Goal: Communication & Community: Answer question/provide support

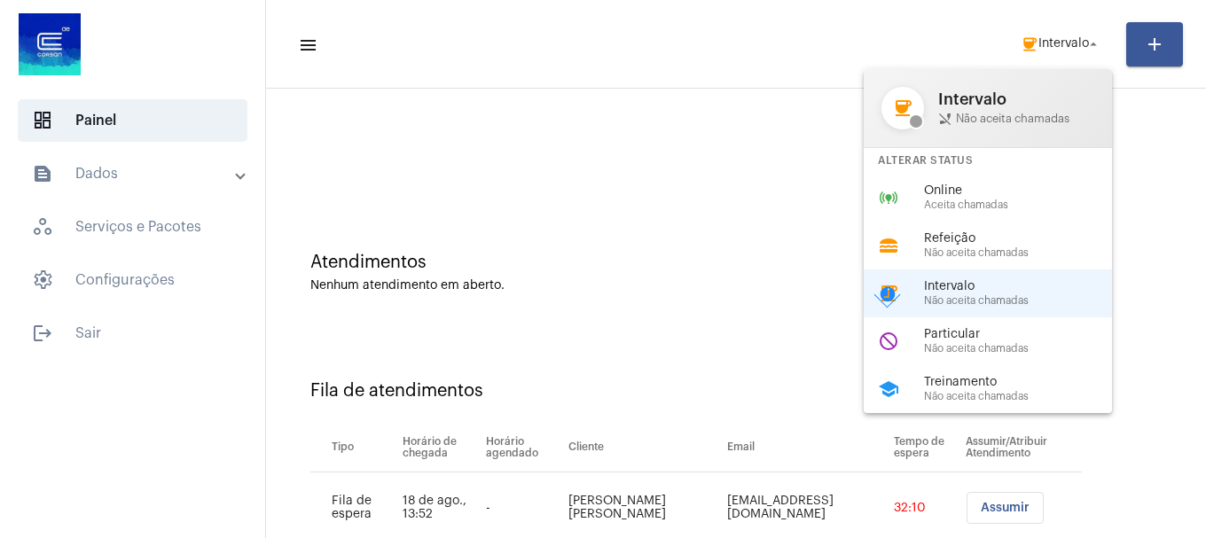
click at [679, 316] on div at bounding box center [603, 269] width 1206 height 538
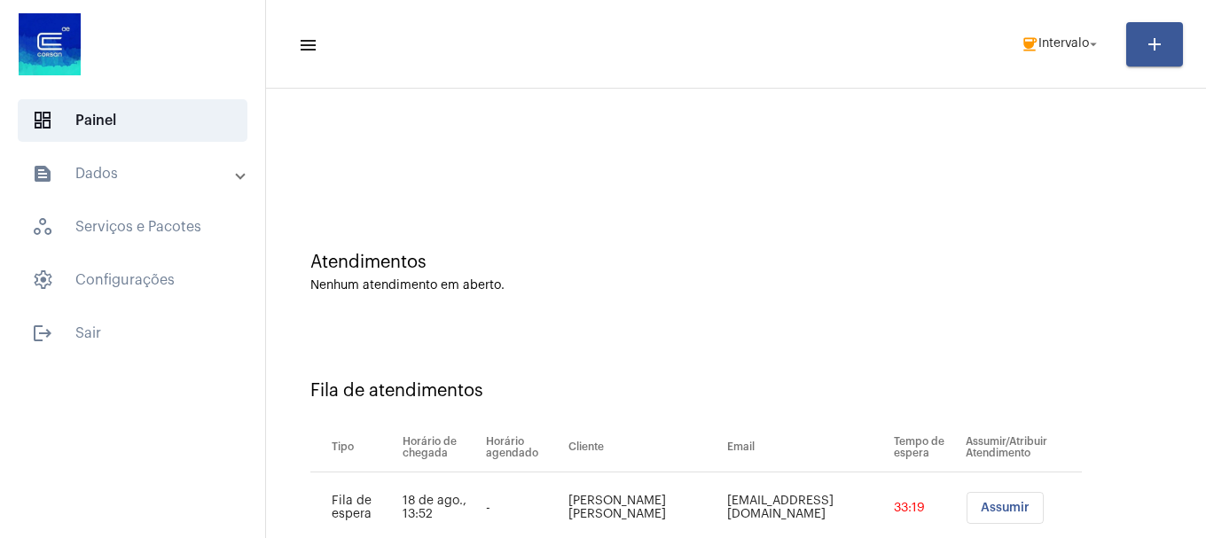
click at [1056, 25] on mat-toolbar-row "menu coffee Intervalo arrow_drop_down add" at bounding box center [736, 44] width 940 height 57
click at [1056, 35] on span "coffee Intervalo arrow_drop_down" at bounding box center [1060, 43] width 81 height 32
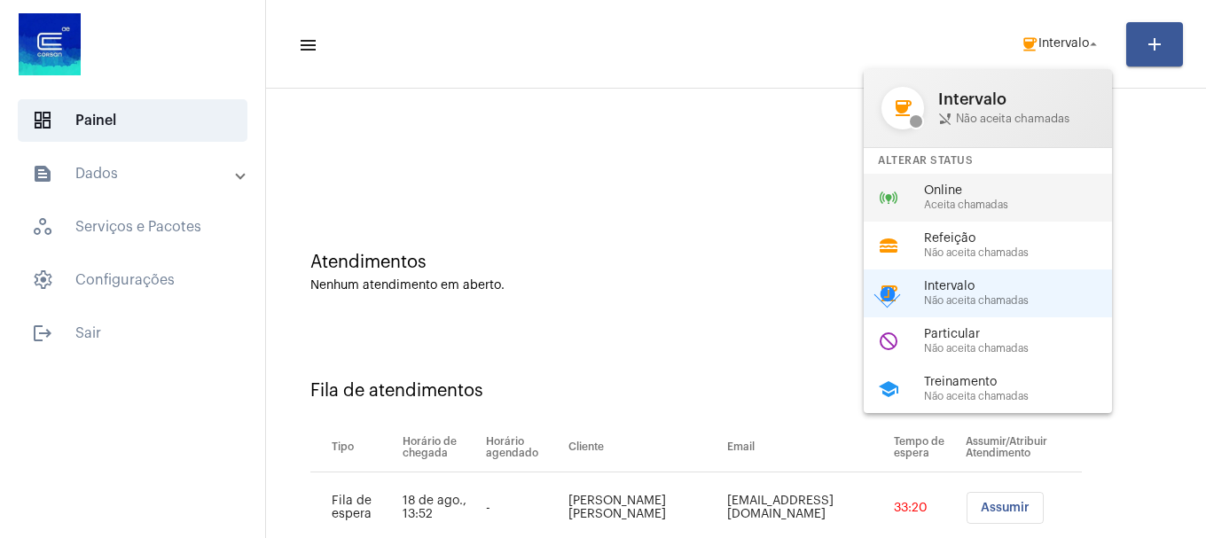
click at [1007, 186] on span "Online" at bounding box center [1025, 190] width 202 height 13
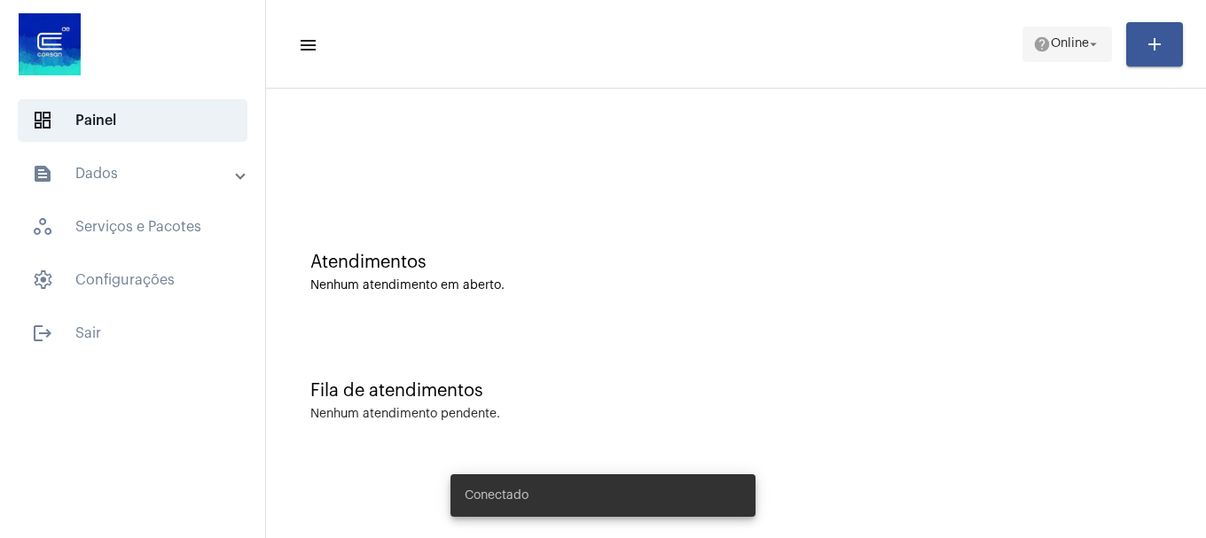
click at [1026, 50] on button "help Online arrow_drop_down" at bounding box center [1067, 44] width 90 height 35
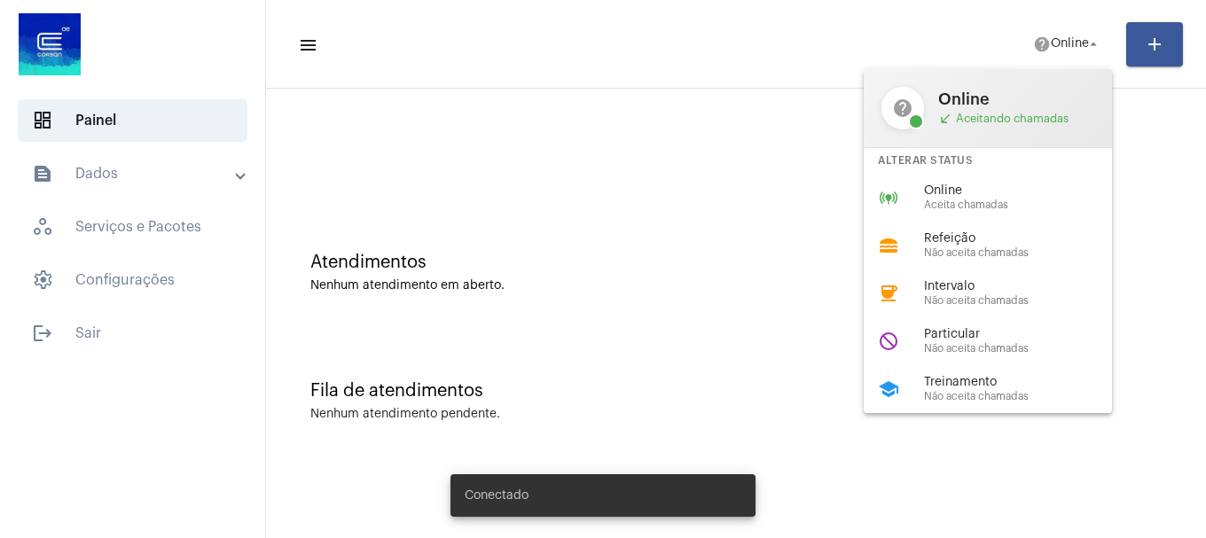
click at [971, 189] on span "Online" at bounding box center [1025, 190] width 202 height 13
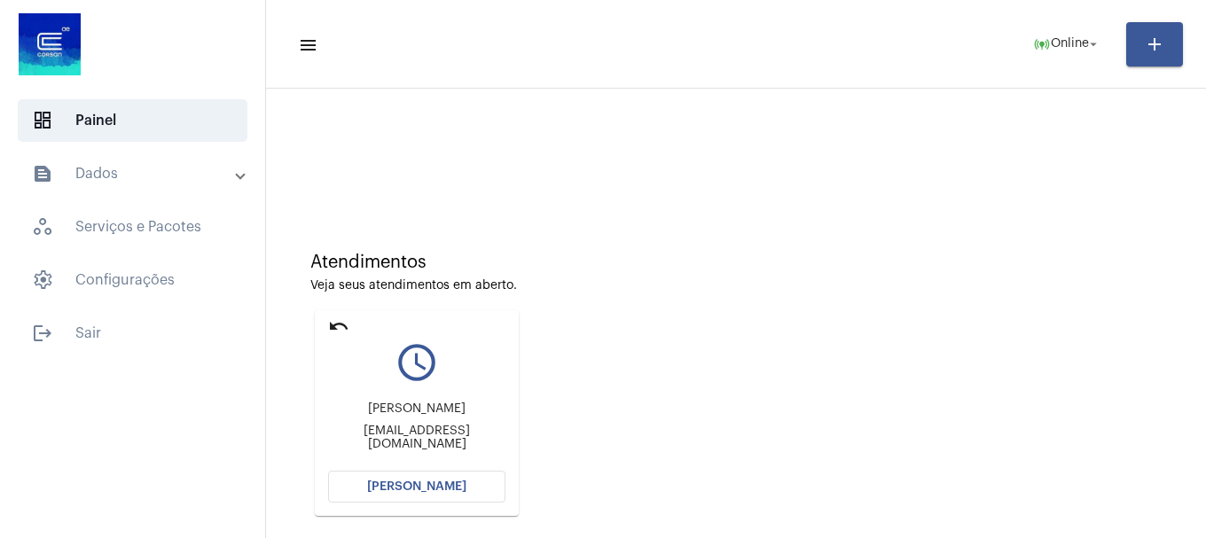
click at [441, 486] on span "[PERSON_NAME]" at bounding box center [416, 486] width 99 height 12
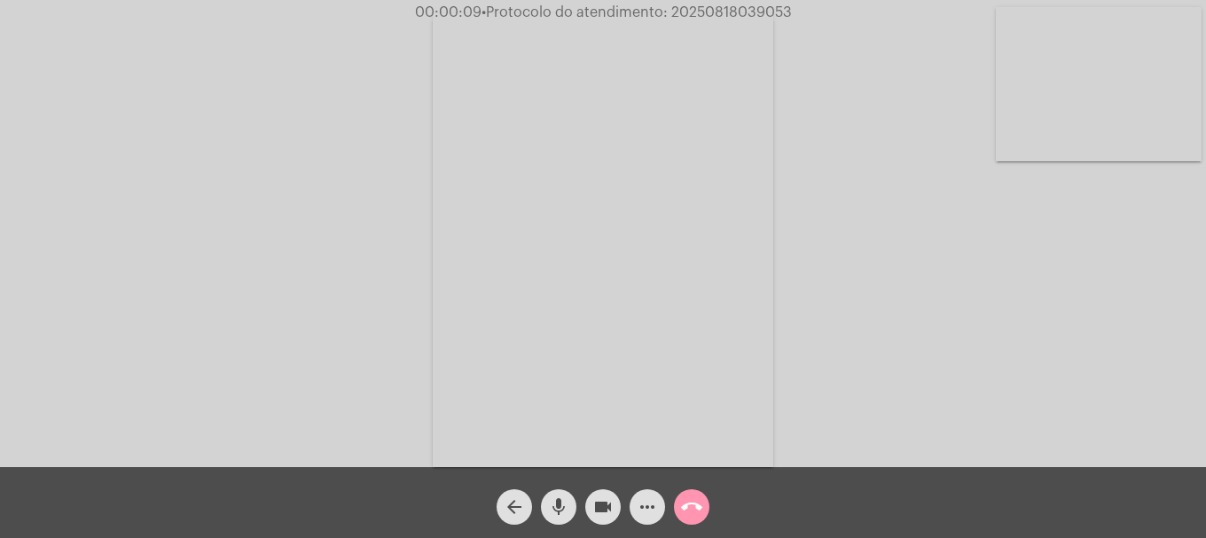
drag, startPoint x: 1088, startPoint y: 133, endPoint x: 1020, endPoint y: 232, distance: 120.5
click at [1088, 135] on video at bounding box center [1098, 84] width 206 height 154
click at [366, 240] on div "Acessando Câmera e Microfone..." at bounding box center [603, 236] width 1202 height 467
click at [280, 279] on video at bounding box center [235, 238] width 206 height 274
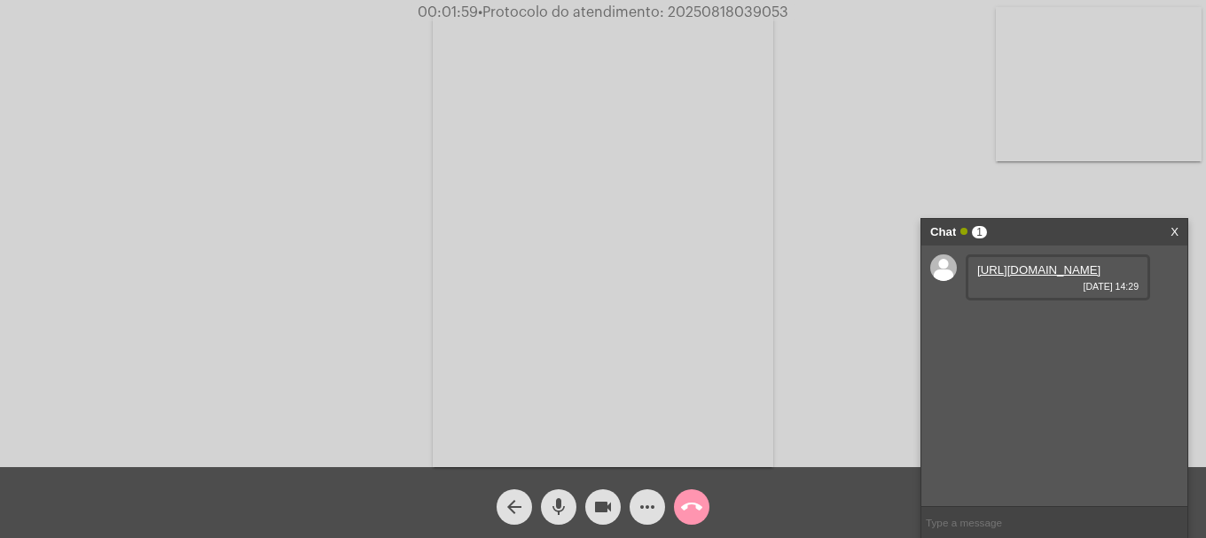
click at [1027, 277] on link "[URL][DOMAIN_NAME]" at bounding box center [1038, 269] width 123 height 13
click at [591, 511] on button "videocam" at bounding box center [602, 506] width 35 height 35
click at [605, 504] on mat-icon "videocam_off" at bounding box center [602, 506] width 21 height 21
click at [1089, 150] on video at bounding box center [1098, 84] width 206 height 154
click at [607, 511] on mat-icon "videocam" at bounding box center [602, 506] width 21 height 21
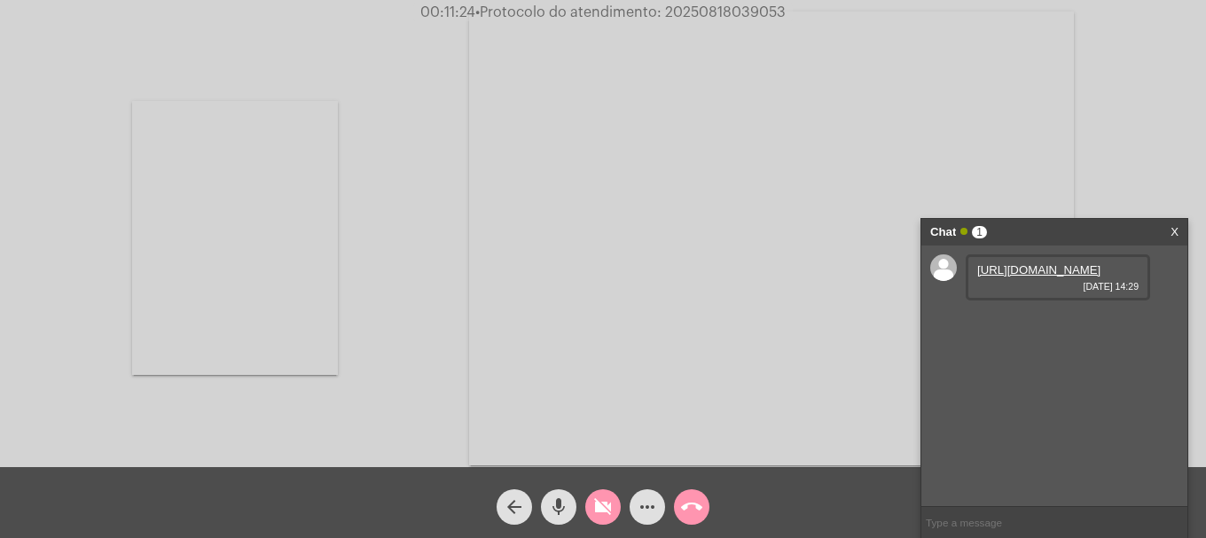
drag, startPoint x: 550, startPoint y: 505, endPoint x: 566, endPoint y: 481, distance: 28.8
click at [551, 504] on mat-icon "mic" at bounding box center [558, 506] width 21 height 21
click at [555, 508] on mat-icon "mic_off" at bounding box center [558, 506] width 21 height 21
click at [596, 510] on mat-icon "videocam_off" at bounding box center [602, 506] width 21 height 21
click at [1076, 327] on link "[URL][DOMAIN_NAME]" at bounding box center [1038, 320] width 123 height 13
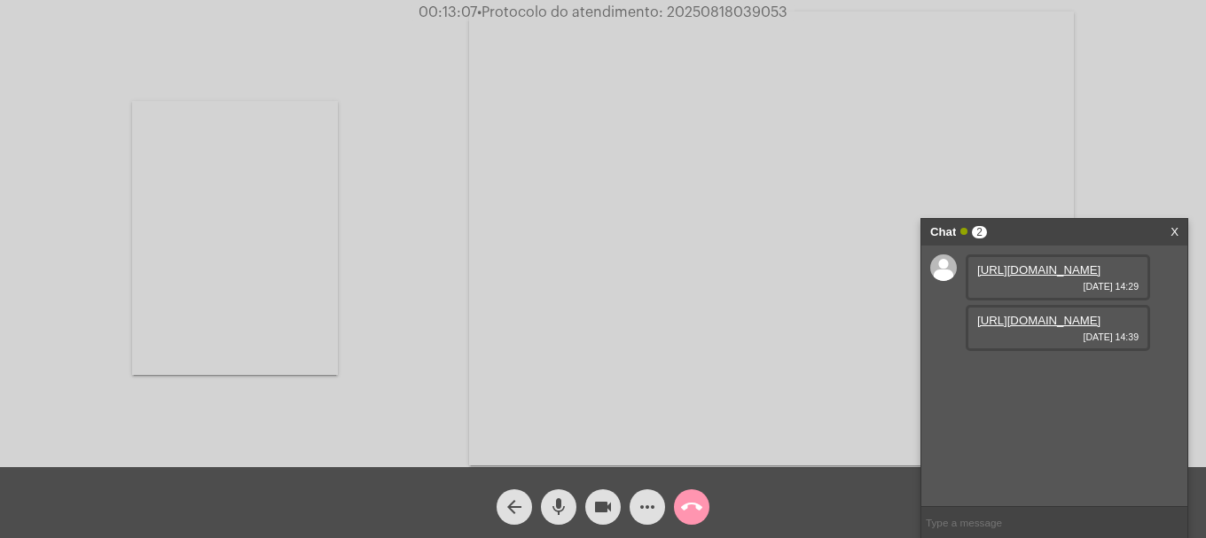
drag, startPoint x: 575, startPoint y: 8, endPoint x: 368, endPoint y: 89, distance: 222.5
click at [379, 92] on div "Acessando Câmera e Microfone..." at bounding box center [603, 236] width 1202 height 467
click at [1024, 378] on link "[URL][DOMAIN_NAME]" at bounding box center [1038, 370] width 123 height 13
click at [1001, 522] on input "text" at bounding box center [1054, 522] width 266 height 31
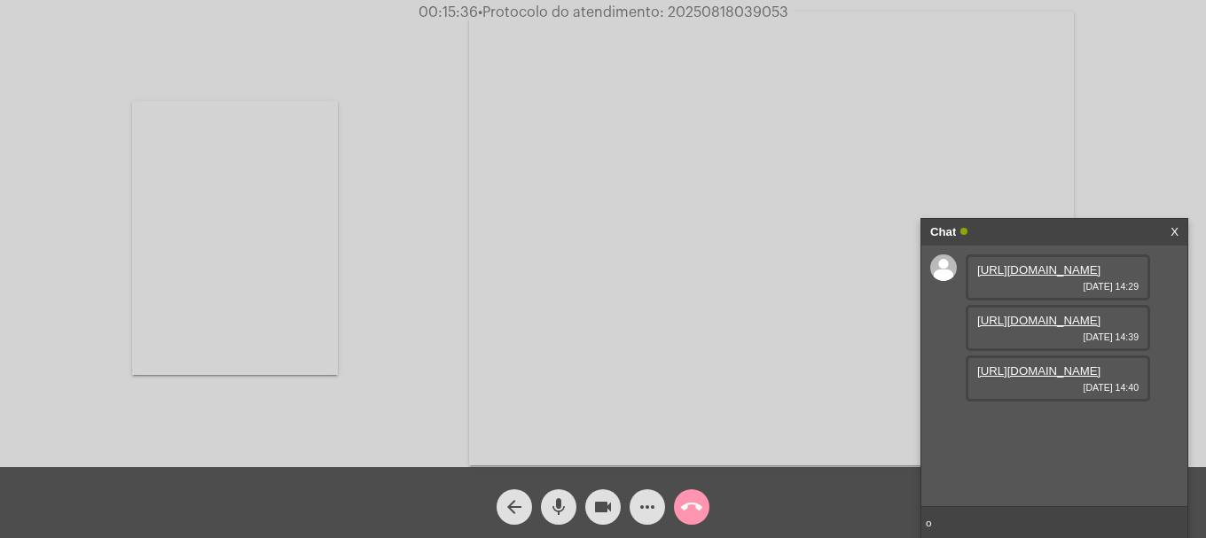
type input "oi"
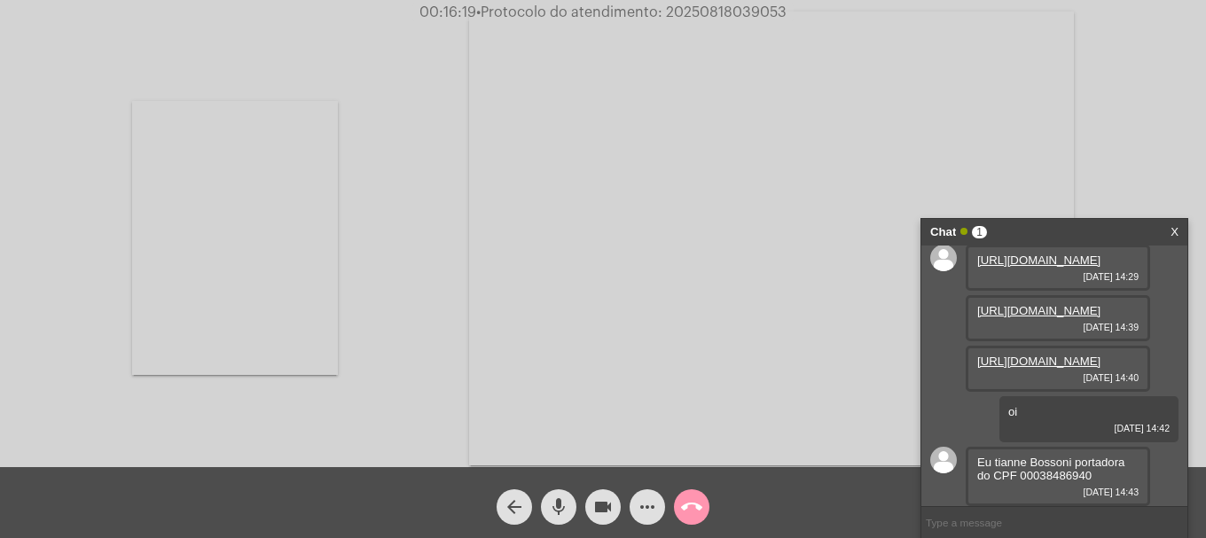
scroll to position [129, 0]
click at [549, 489] on span "mic" at bounding box center [558, 506] width 21 height 35
click at [586, 512] on button "videocam" at bounding box center [602, 506] width 35 height 35
click at [594, 507] on mat-icon "videocam_off" at bounding box center [602, 506] width 21 height 21
click at [540, 499] on div "mic_off" at bounding box center [558, 502] width 44 height 44
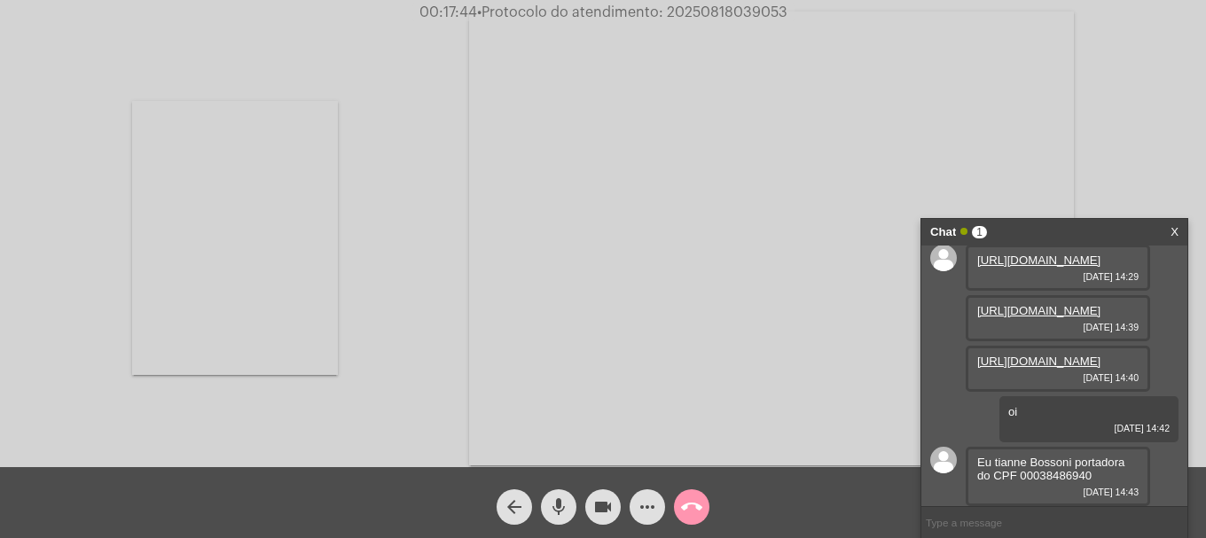
click at [544, 502] on button "mic" at bounding box center [558, 506] width 35 height 35
click at [544, 502] on button "mic_off" at bounding box center [558, 506] width 35 height 35
click at [568, 498] on mat-icon "mic" at bounding box center [558, 506] width 21 height 21
click at [590, 511] on button "videocam" at bounding box center [602, 506] width 35 height 35
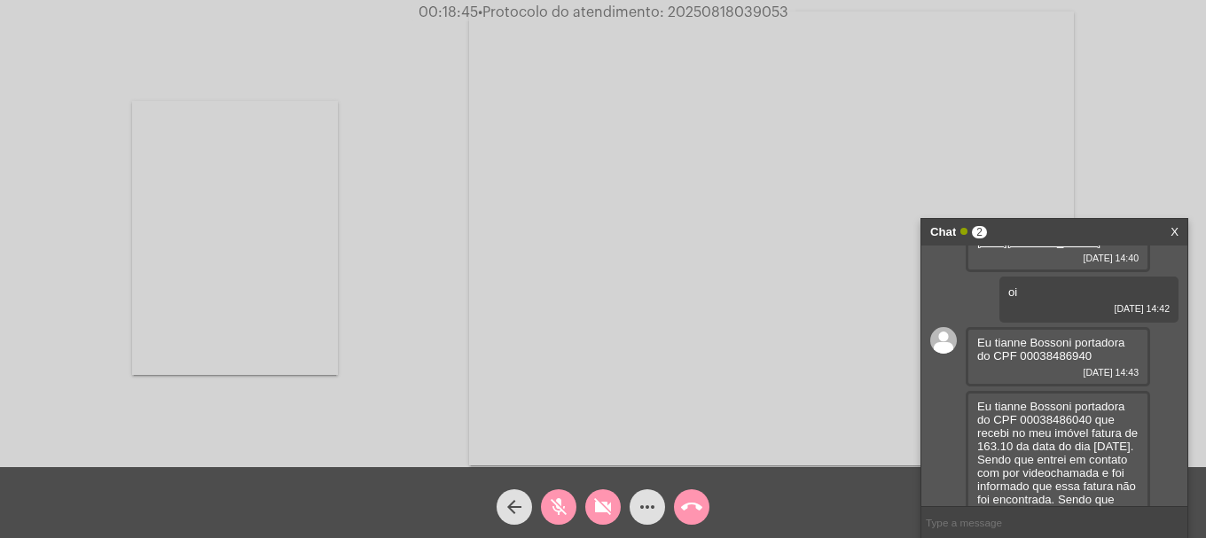
click at [592, 514] on mat-icon "videocam_off" at bounding box center [602, 506] width 21 height 21
click at [566, 516] on mat-icon "mic_off" at bounding box center [558, 506] width 21 height 21
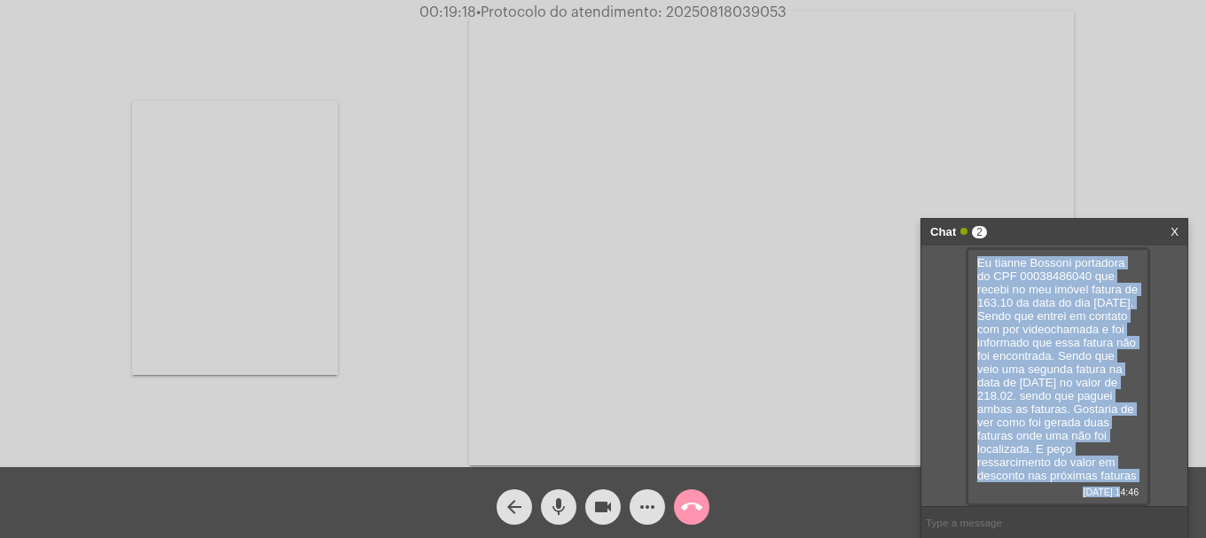
scroll to position [406, 0]
drag, startPoint x: 977, startPoint y: 340, endPoint x: 1140, endPoint y: 476, distance: 212.1
click at [1140, 476] on div "Eu tianne Bossoni portadora do CPF 00038486040 que recebi no meu imóvel fatura …" at bounding box center [1057, 376] width 184 height 259
copy span "Eu tianne Bossoni portadora do CPF 00038486040 que recebi no meu imóvel fatura …"
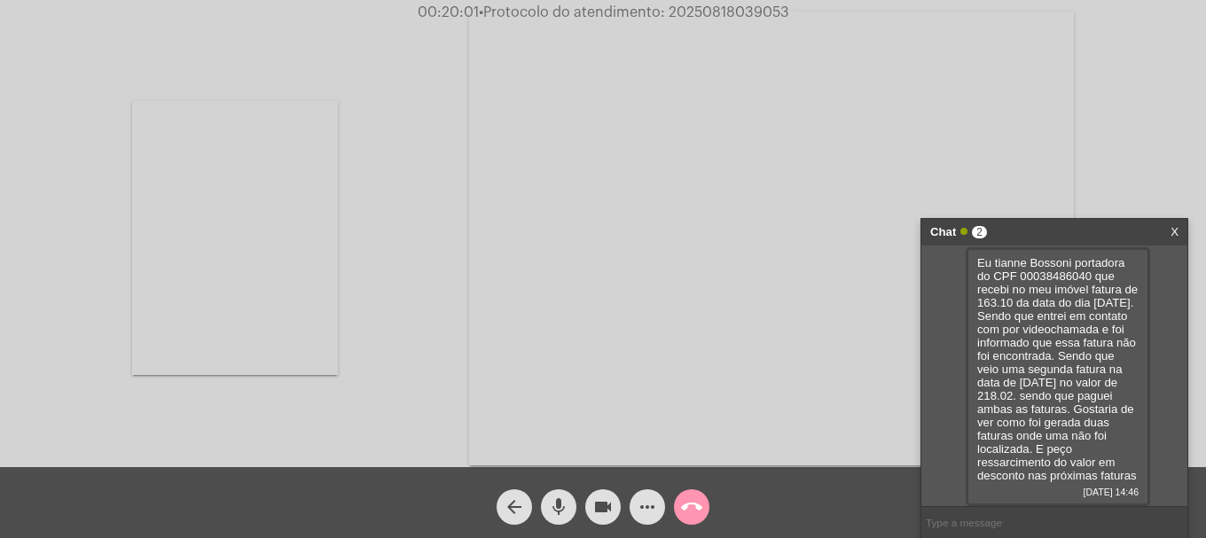
click at [1121, 72] on div "Acessando Câmera e Microfone..." at bounding box center [603, 236] width 1202 height 467
click at [721, 8] on span "• Protocolo do atendimento: 20250818039053" at bounding box center [634, 12] width 310 height 14
copy span "20250818039053"
click at [1010, 527] on input "text" at bounding box center [1054, 522] width 266 height 31
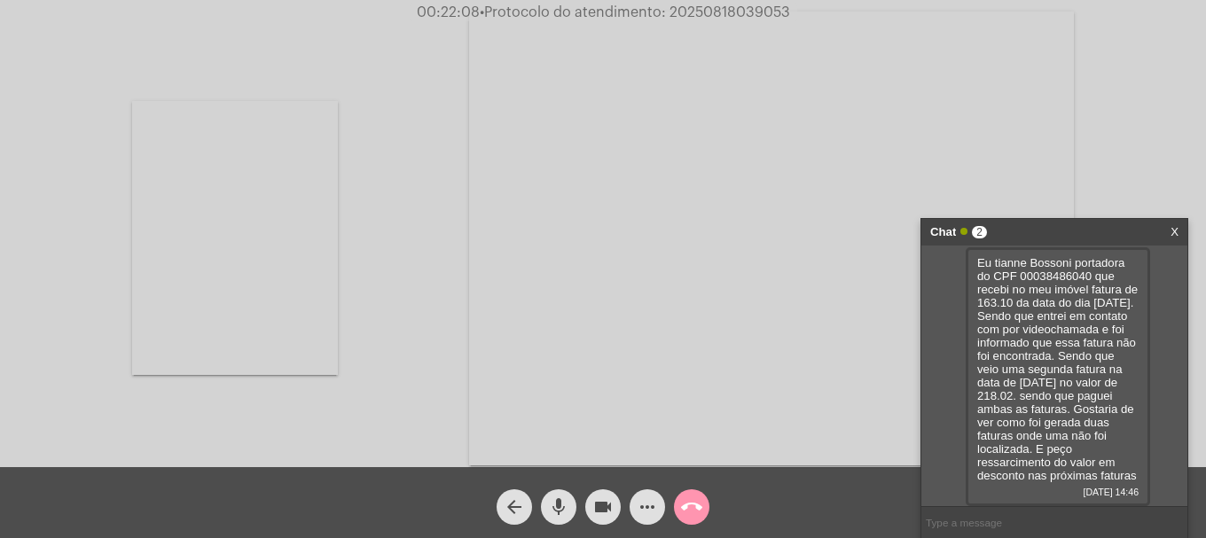
paste input "20250818039053"
type input "20250818039053"
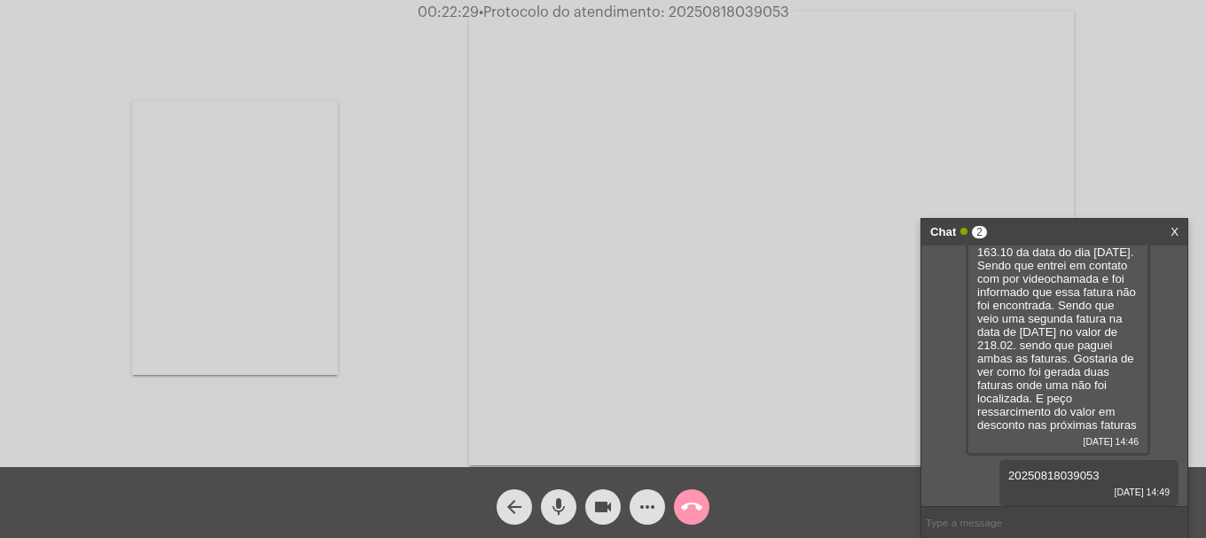
click at [685, 519] on span "call_end" at bounding box center [691, 506] width 21 height 35
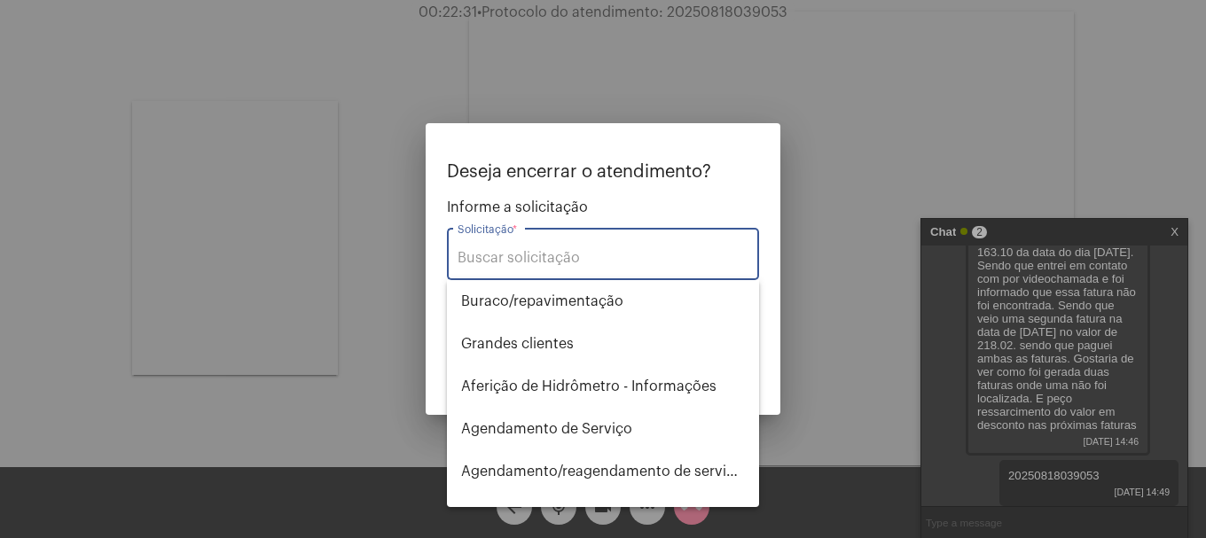
click at [549, 263] on input "Solicitação *" at bounding box center [602, 258] width 291 height 16
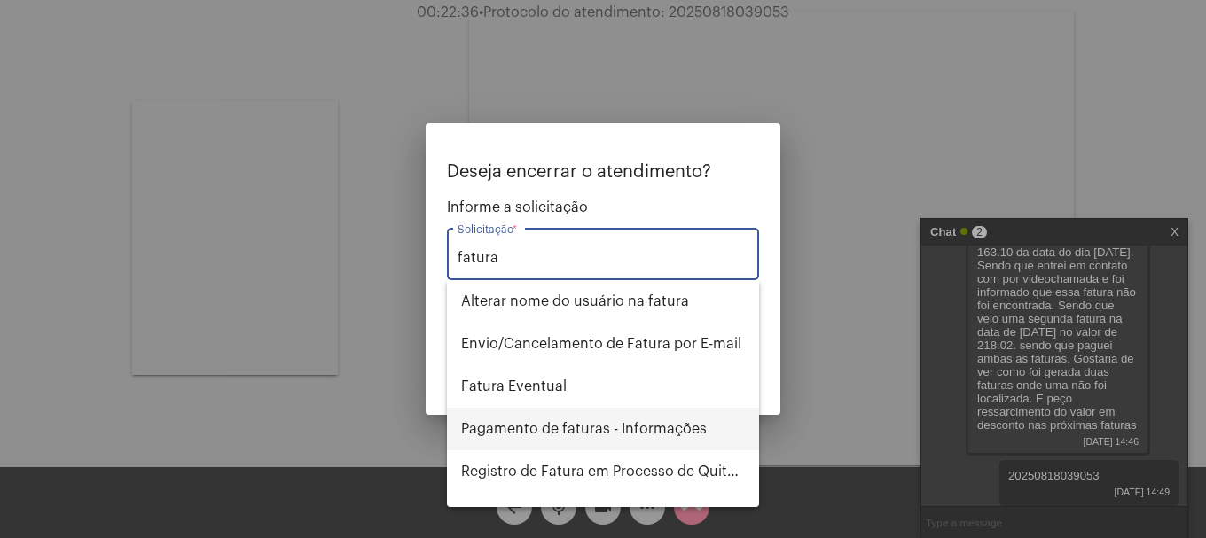
click at [557, 421] on span "Pagamento de faturas - Informações" at bounding box center [603, 429] width 284 height 43
type input "Pagamento de faturas - Informações"
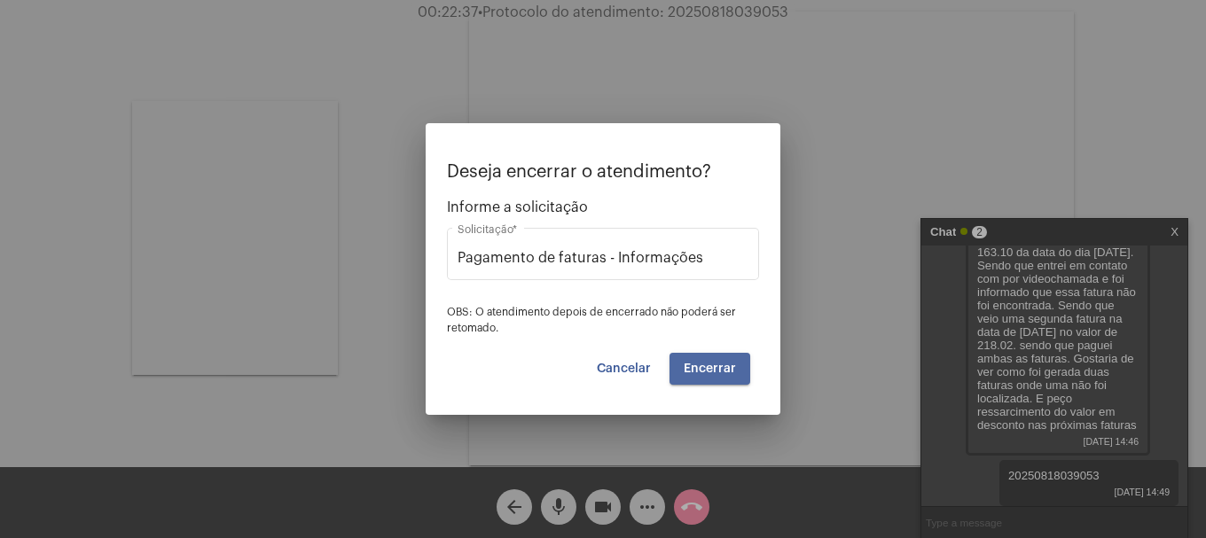
click at [713, 381] on button "Encerrar" at bounding box center [709, 369] width 81 height 32
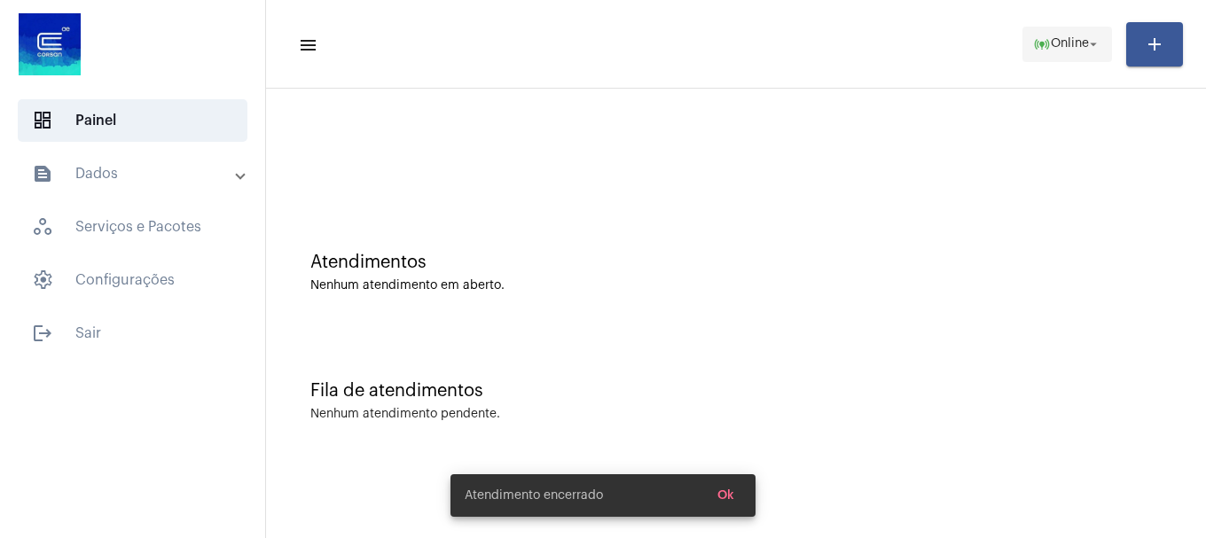
click at [1057, 52] on span "online_prediction Online arrow_drop_down" at bounding box center [1067, 43] width 68 height 32
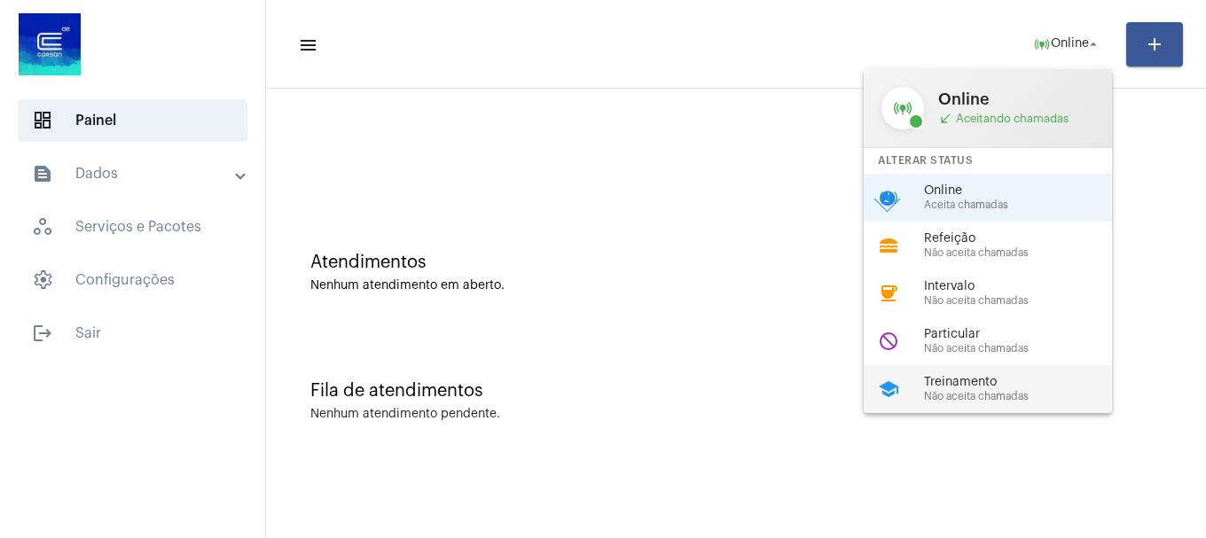
click at [978, 386] on span "Treinamento" at bounding box center [1025, 382] width 202 height 13
